Goal: Information Seeking & Learning: Learn about a topic

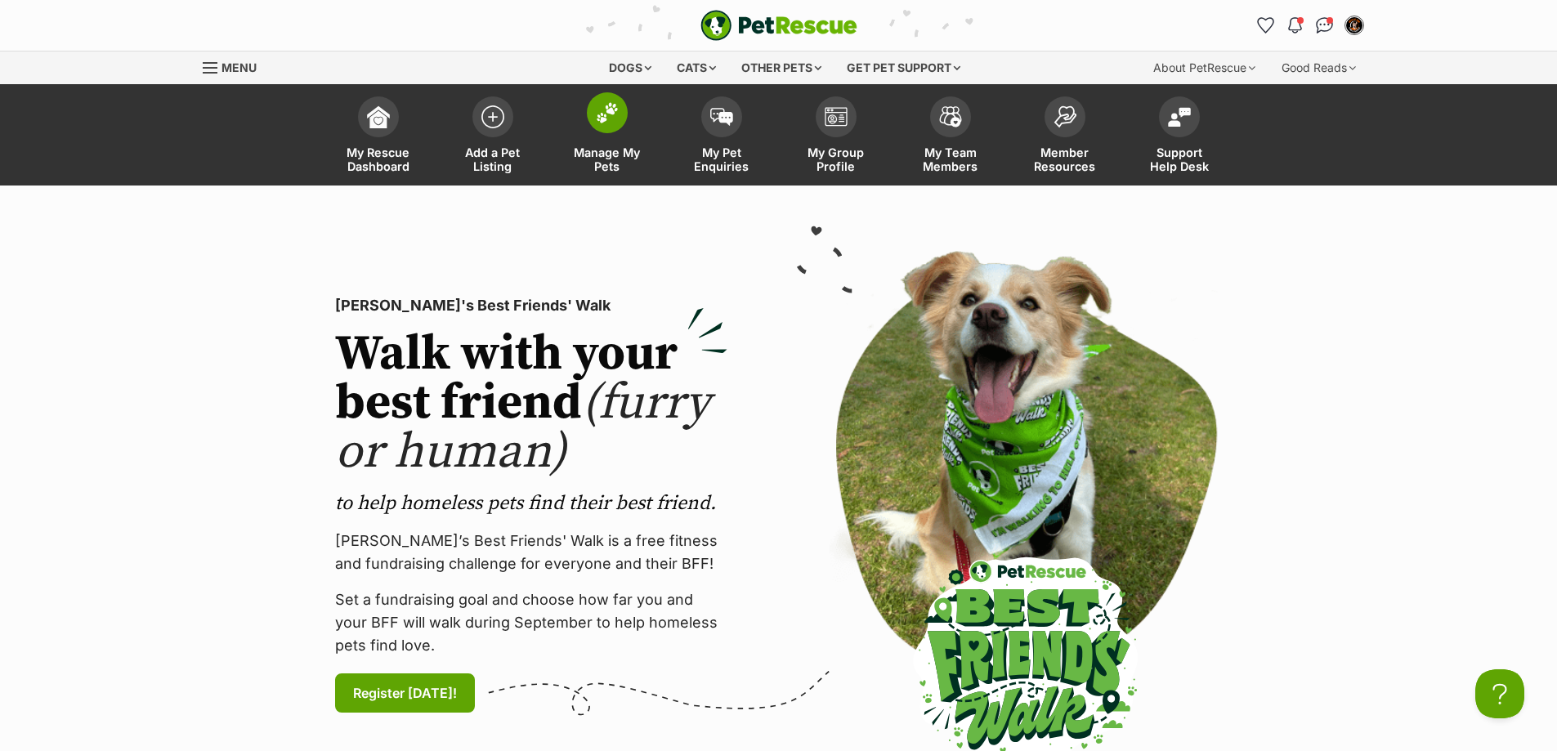
click at [602, 113] on img at bounding box center [607, 112] width 23 height 21
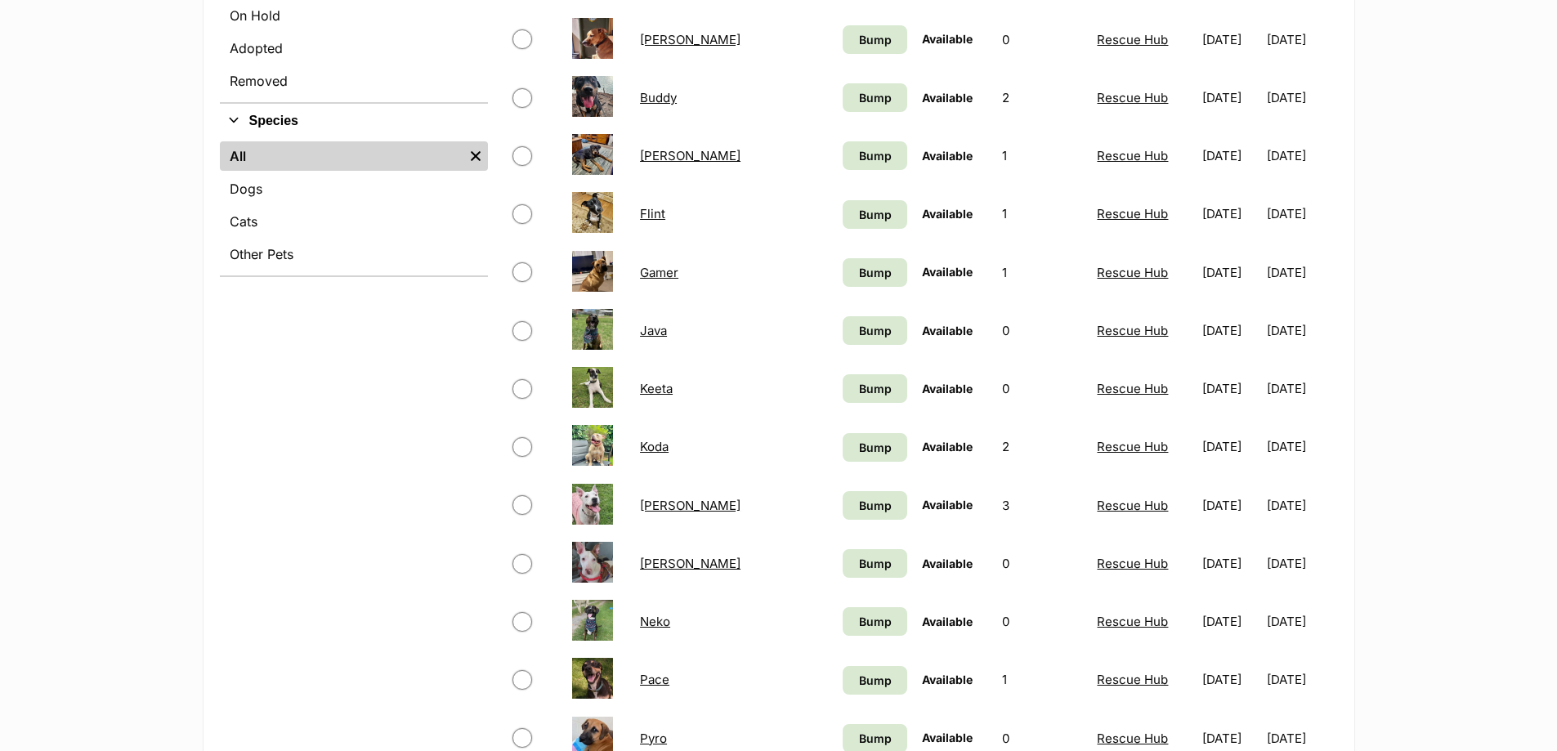
scroll to position [572, 0]
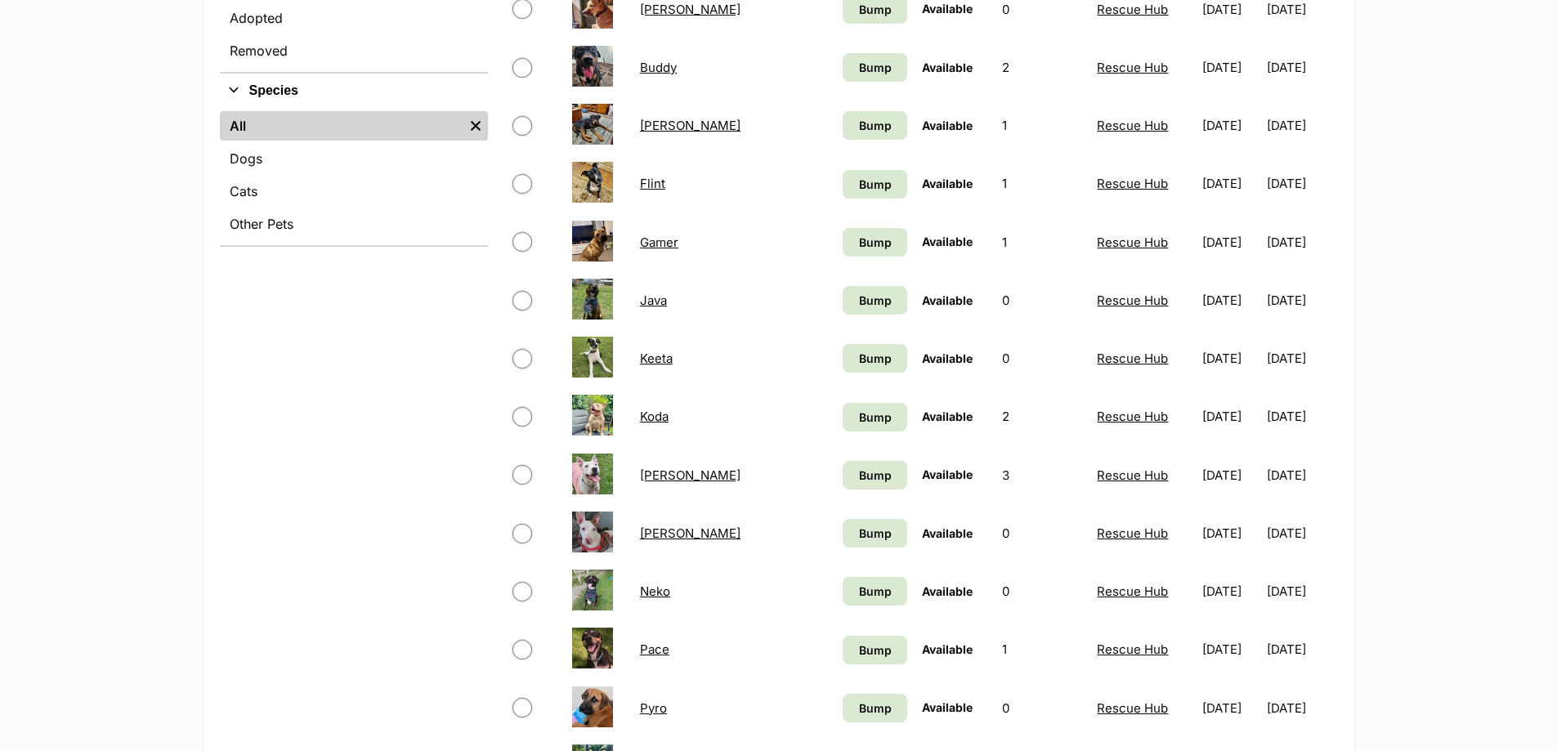
click at [662, 242] on link "Gamer" at bounding box center [659, 242] width 38 height 16
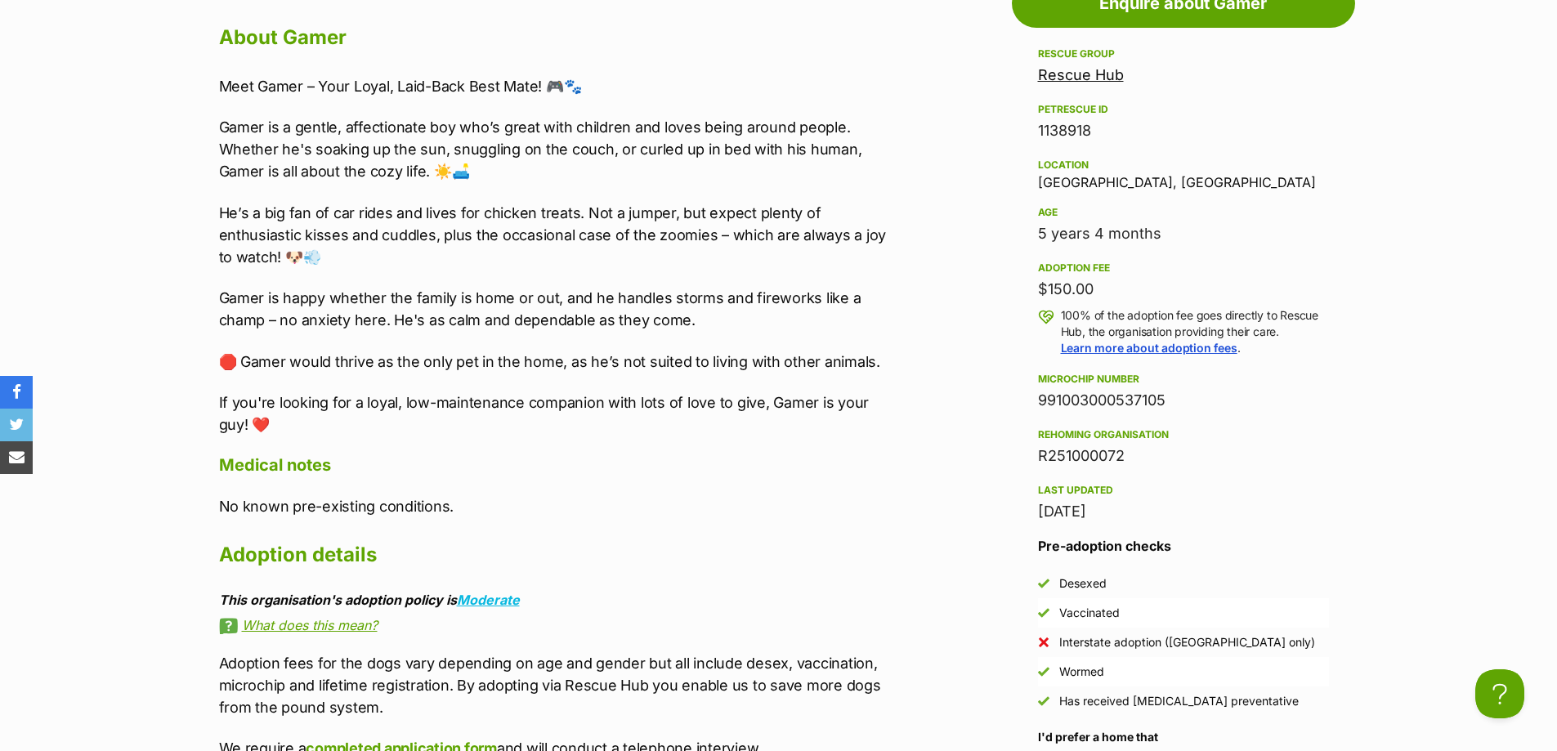
scroll to position [1307, 0]
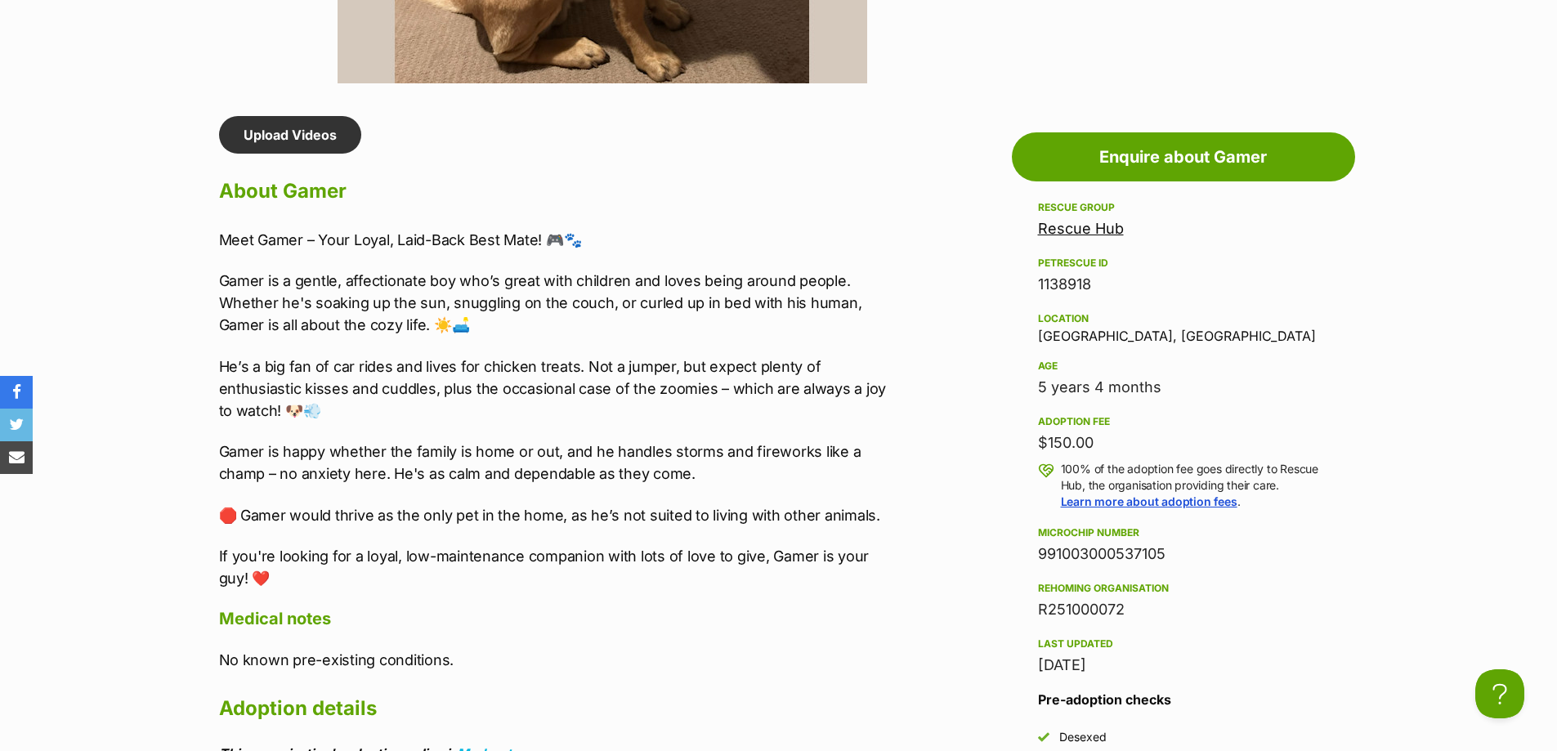
click at [657, 298] on p "Gamer is a gentle, affectionate boy who’s great with children and loves being a…" at bounding box center [556, 303] width 675 height 66
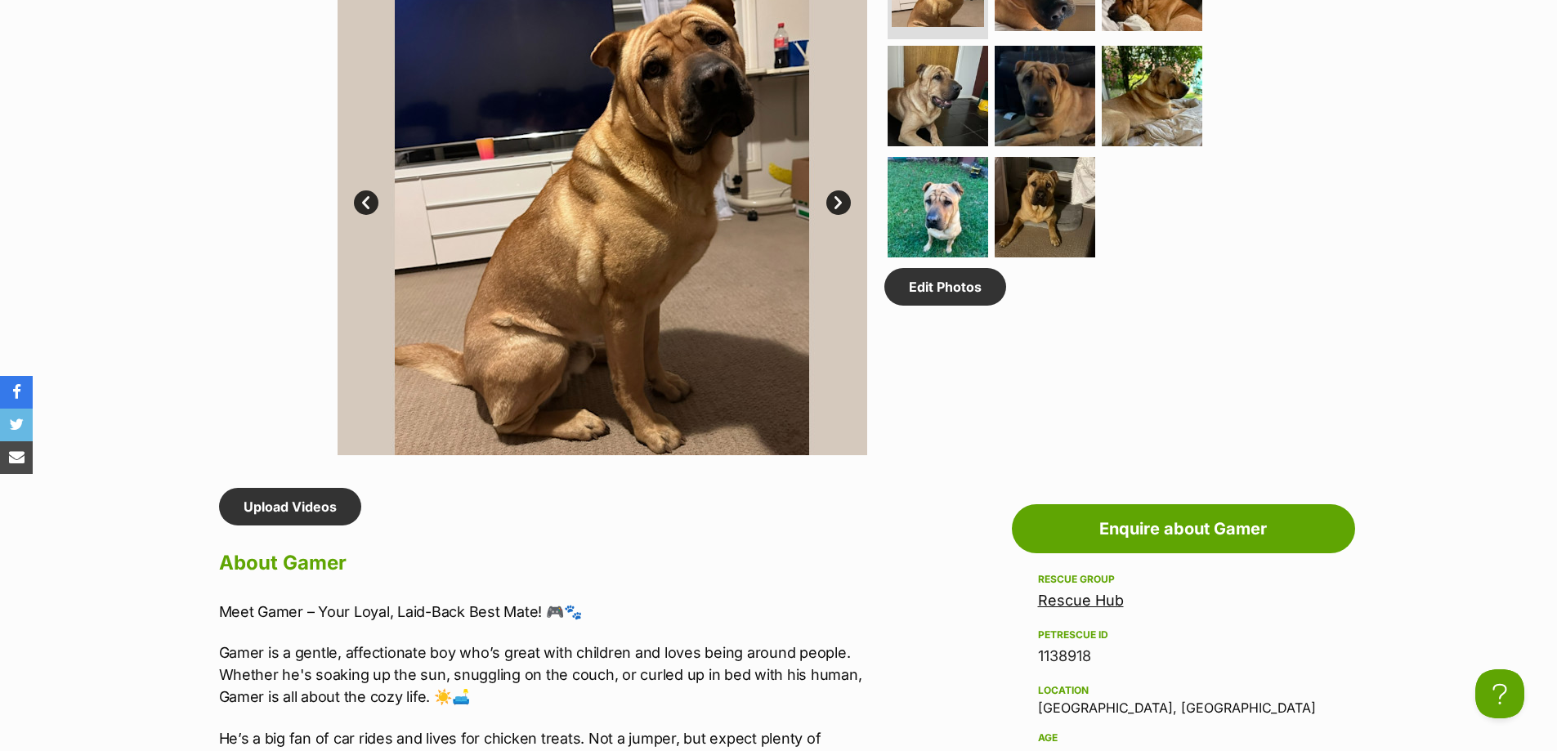
scroll to position [1144, 0]
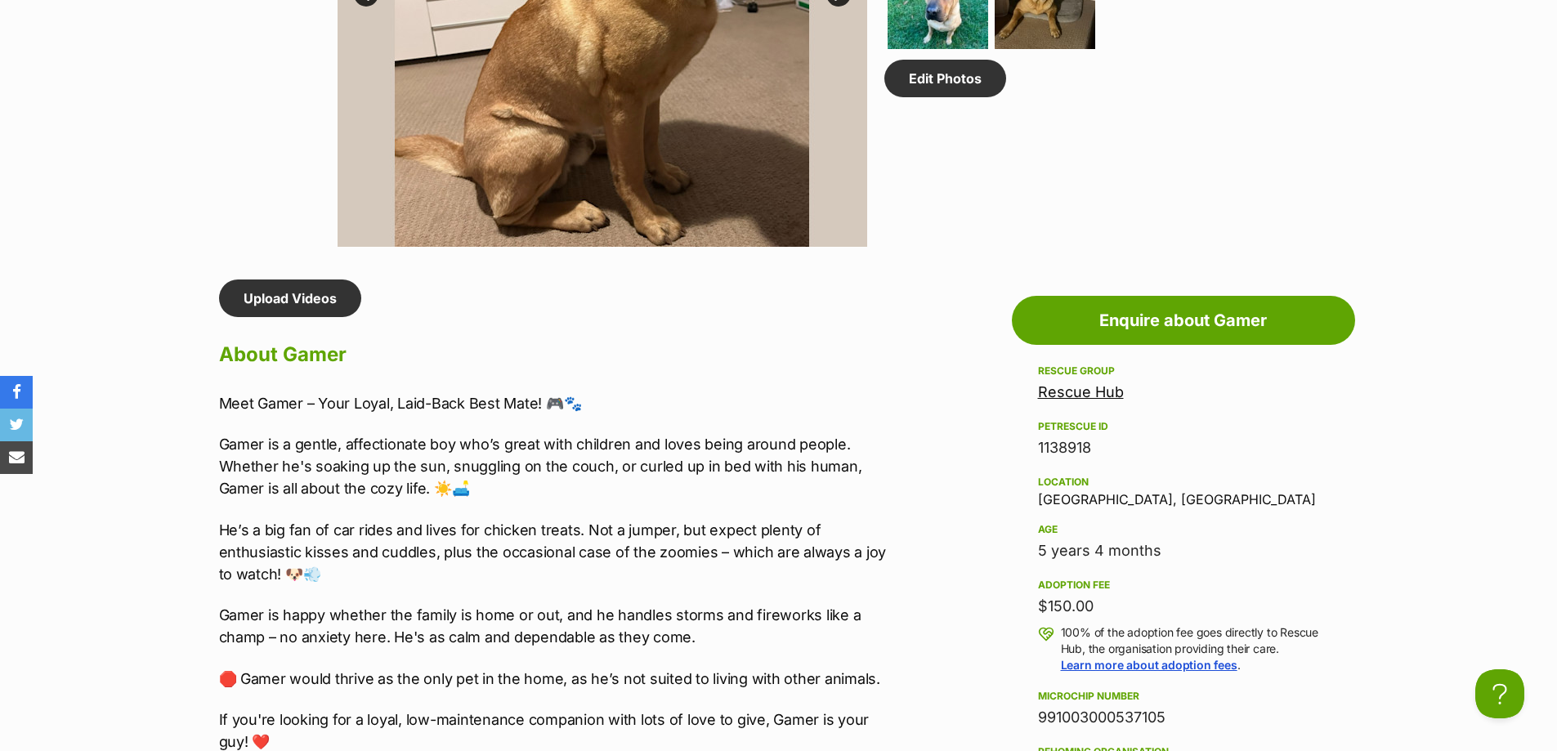
click at [814, 450] on p "Gamer is a gentle, affectionate boy who’s great with children and loves being a…" at bounding box center [556, 466] width 675 height 66
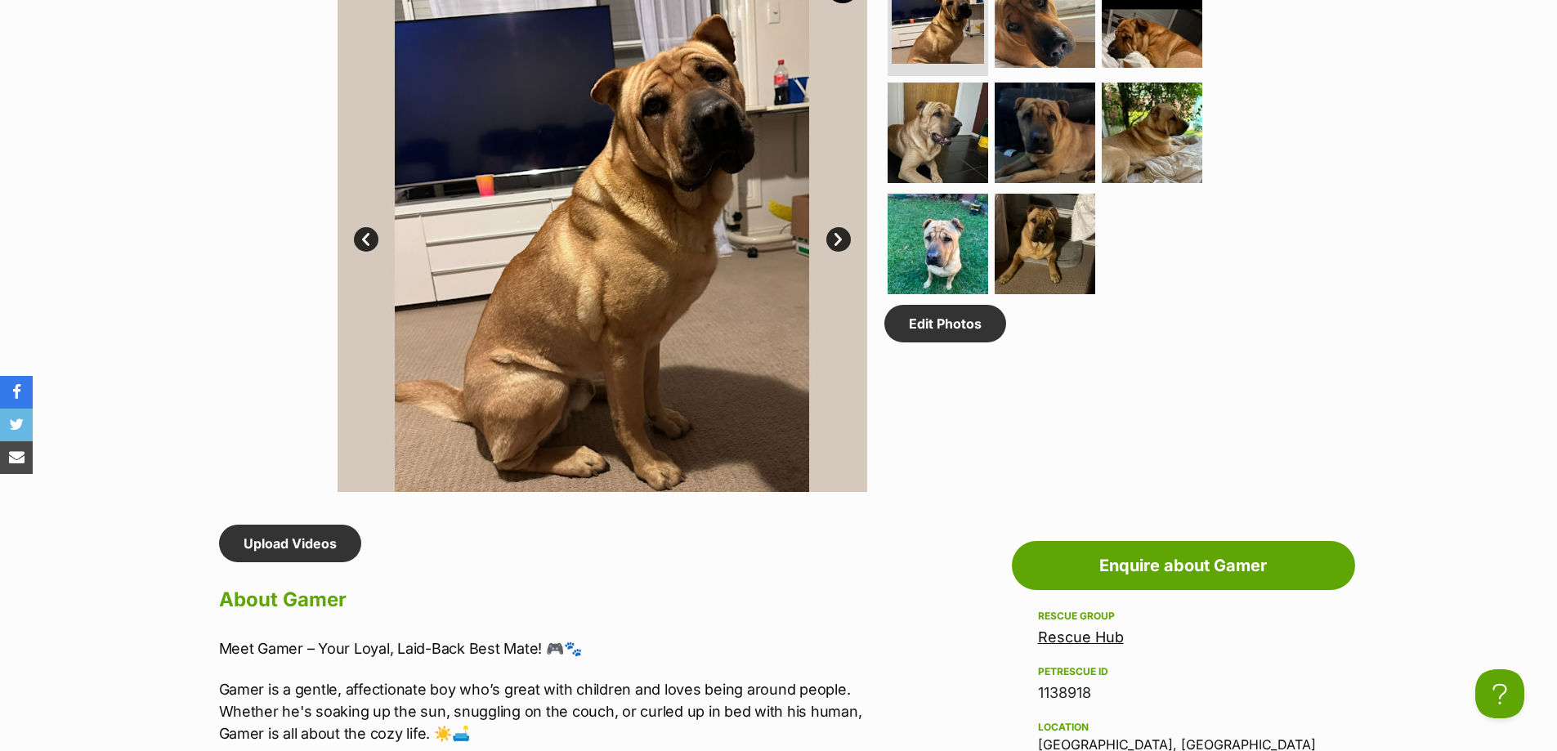
click at [692, 603] on h2 "About Gamer" at bounding box center [556, 600] width 675 height 36
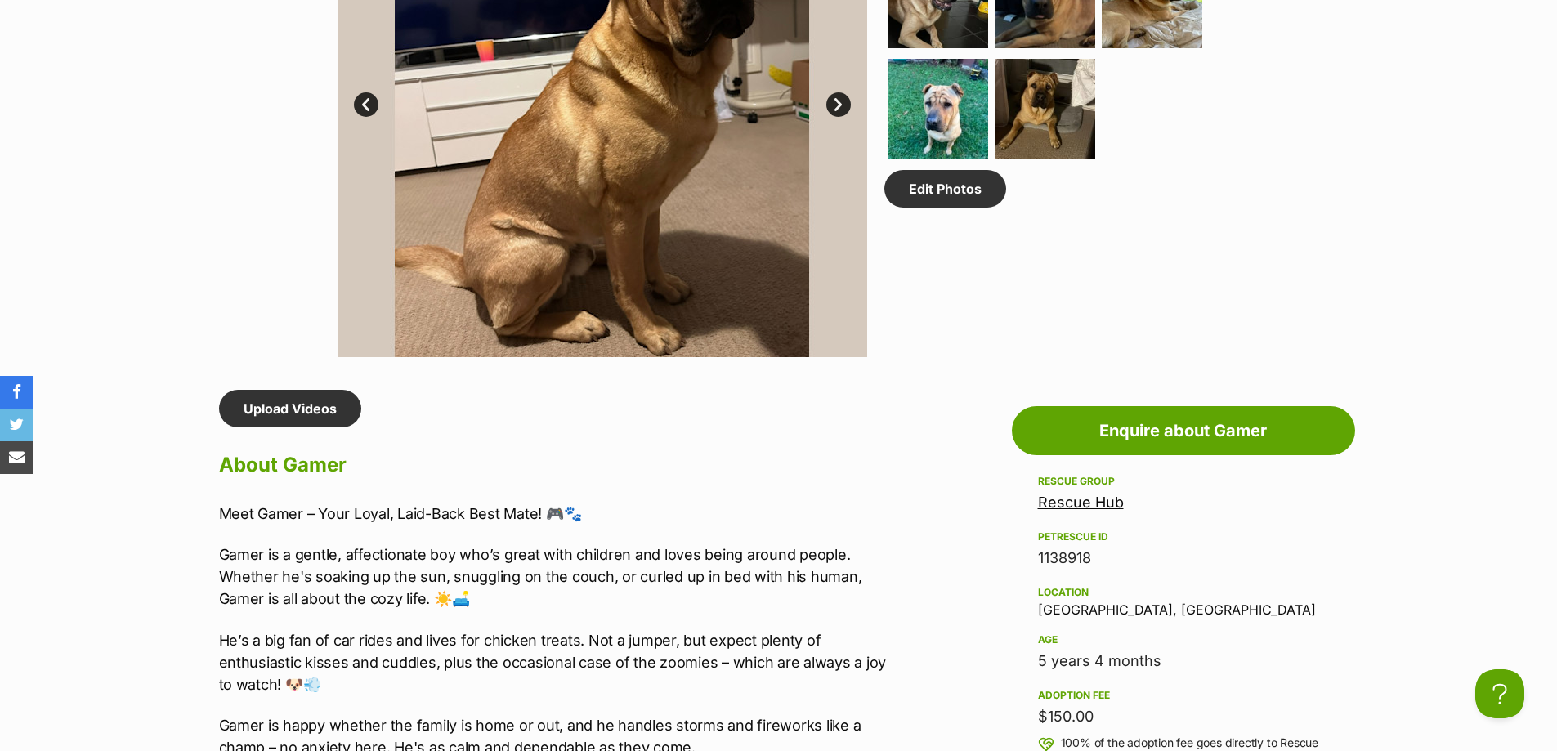
scroll to position [1062, 0]
